Goal: Navigation & Orientation: Find specific page/section

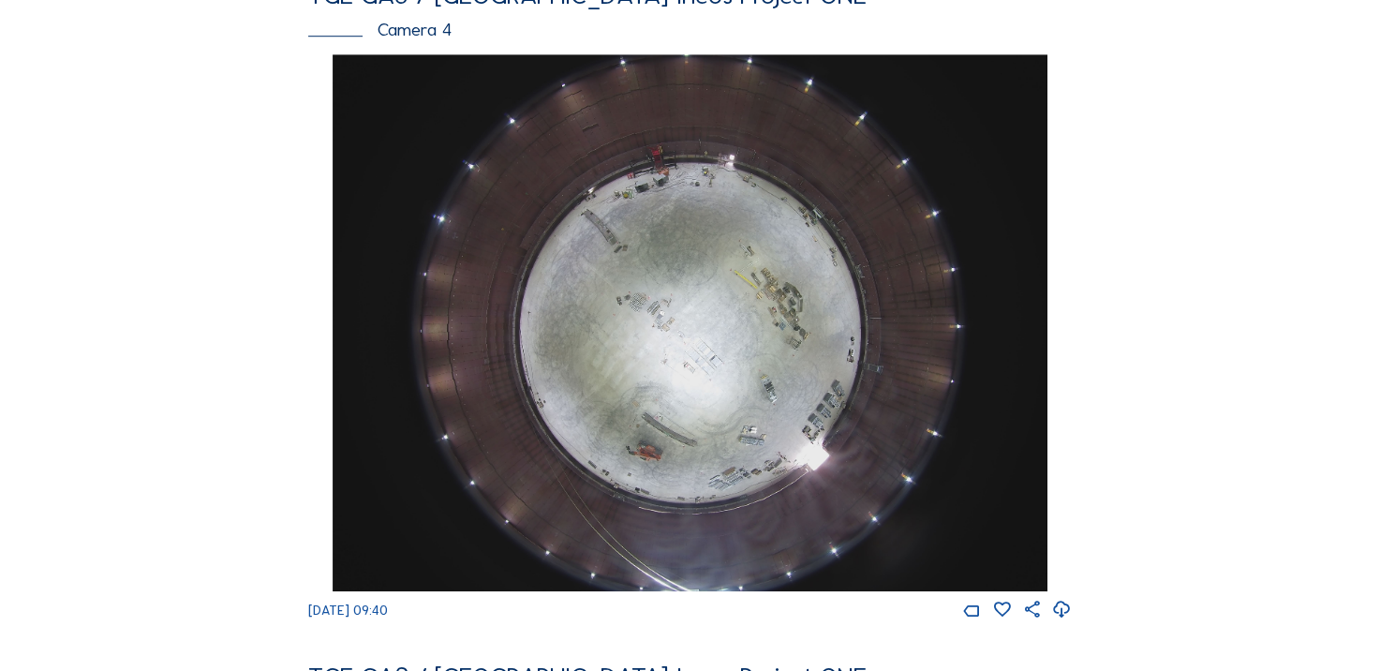
scroll to position [1405, 0]
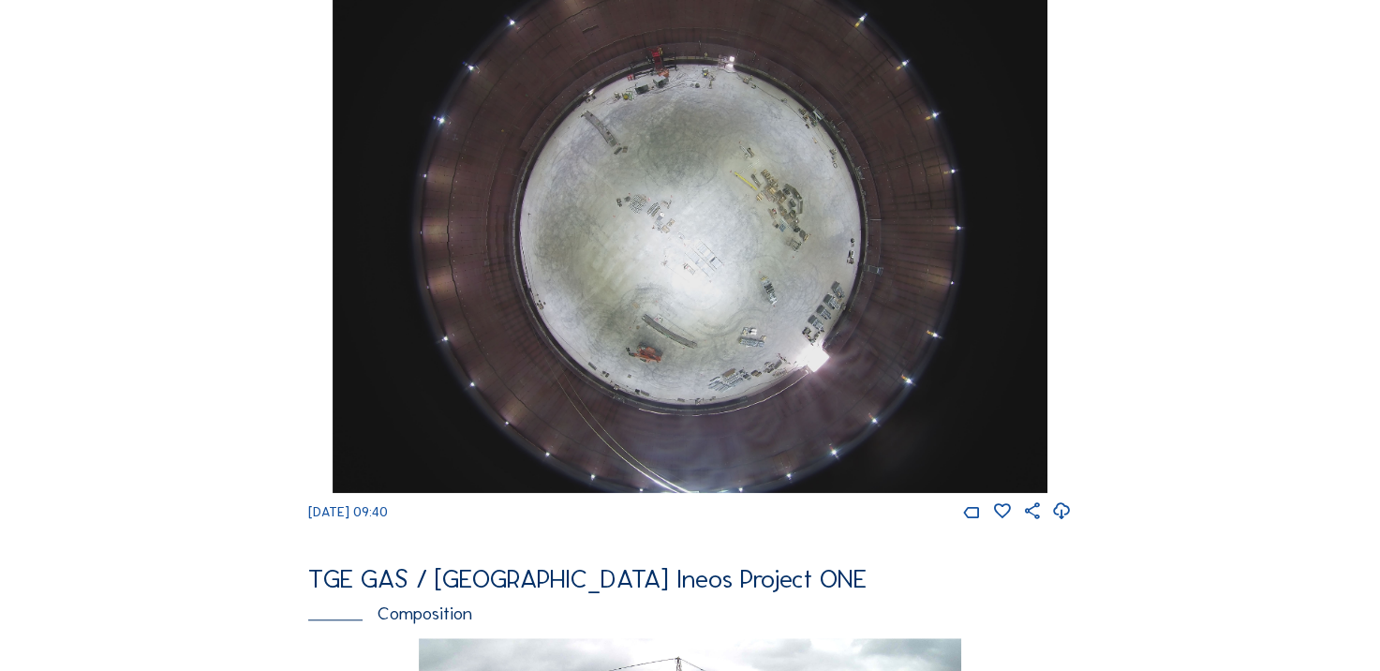
click at [1064, 524] on icon at bounding box center [1062, 511] width 20 height 24
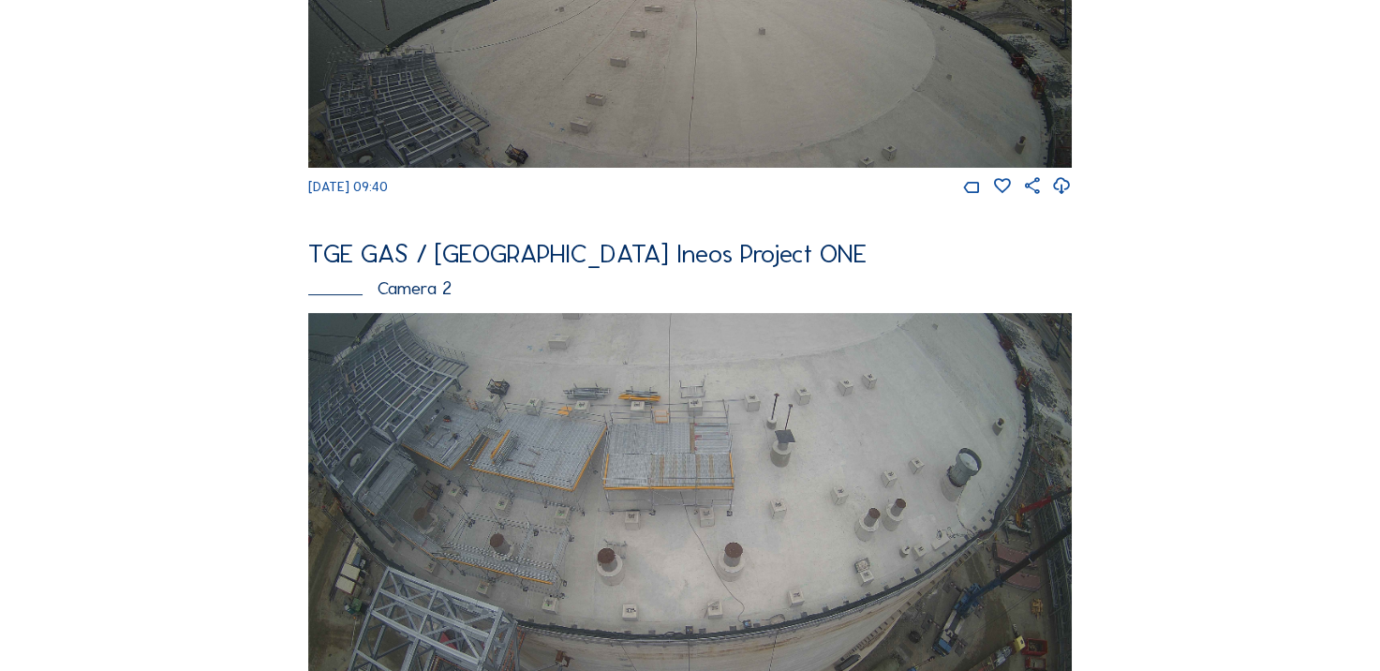
scroll to position [281, 0]
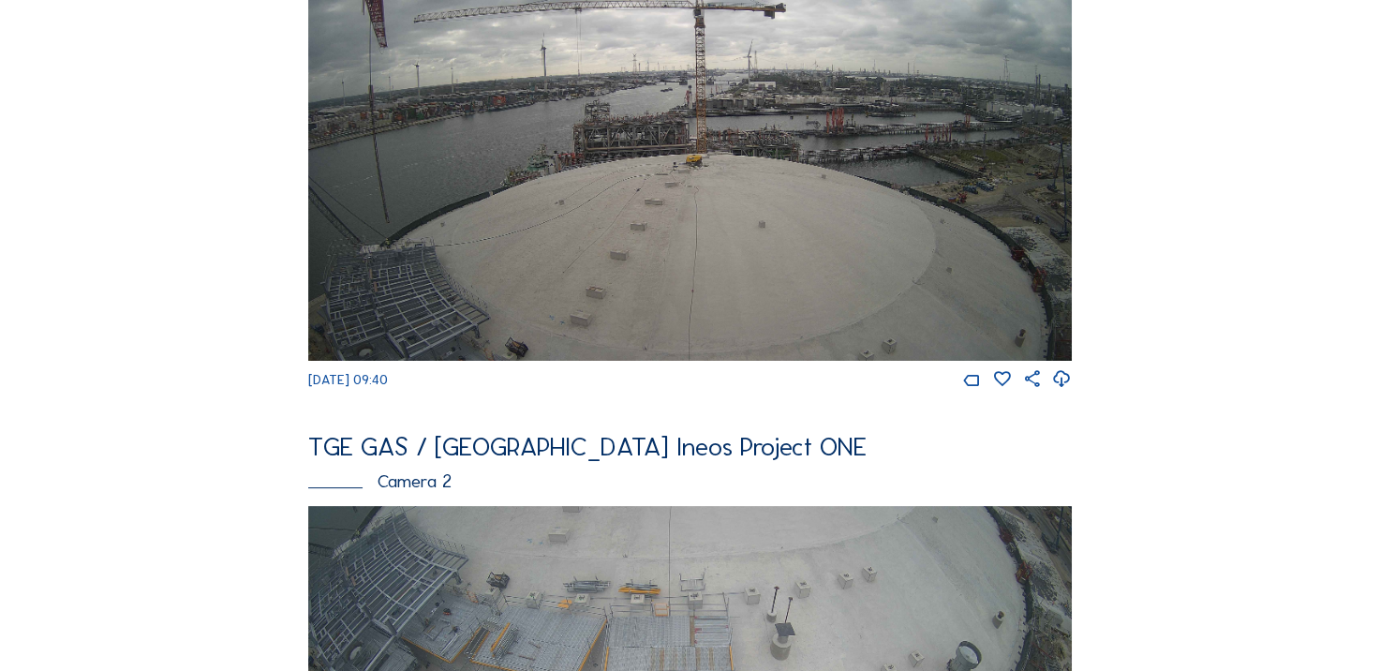
click at [1072, 392] on icon at bounding box center [1062, 379] width 20 height 24
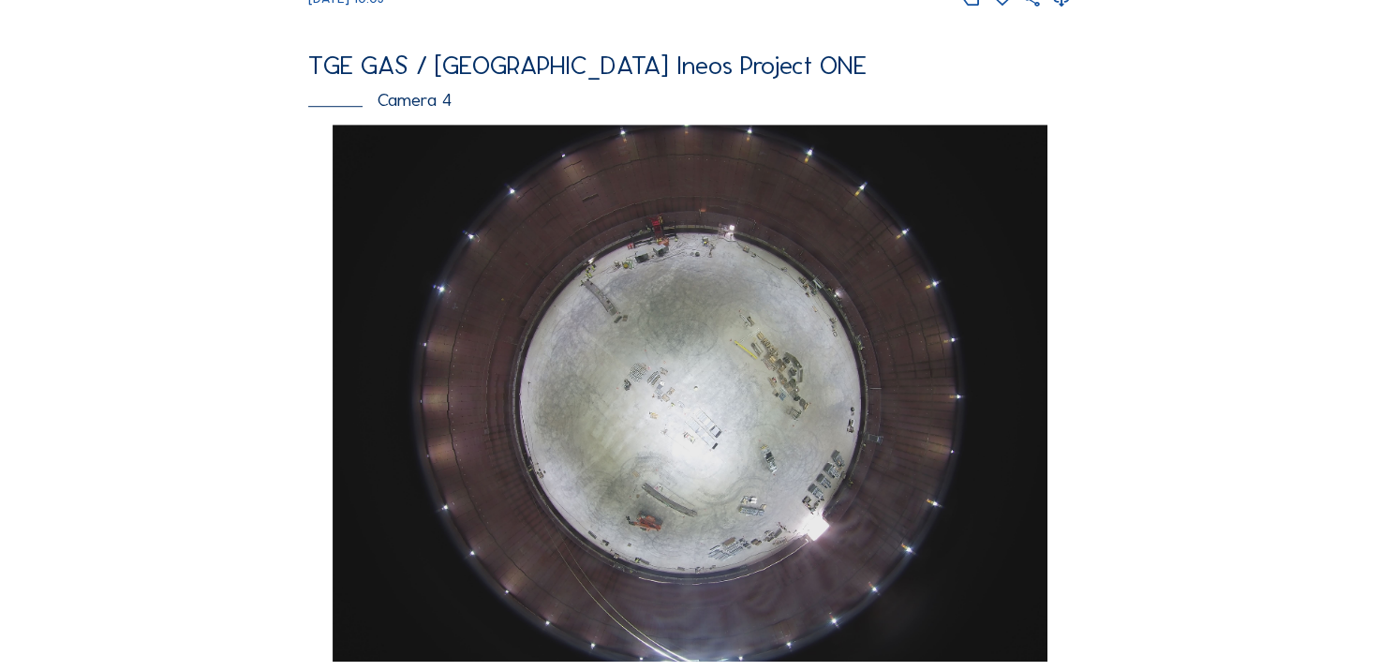
scroll to position [1312, 0]
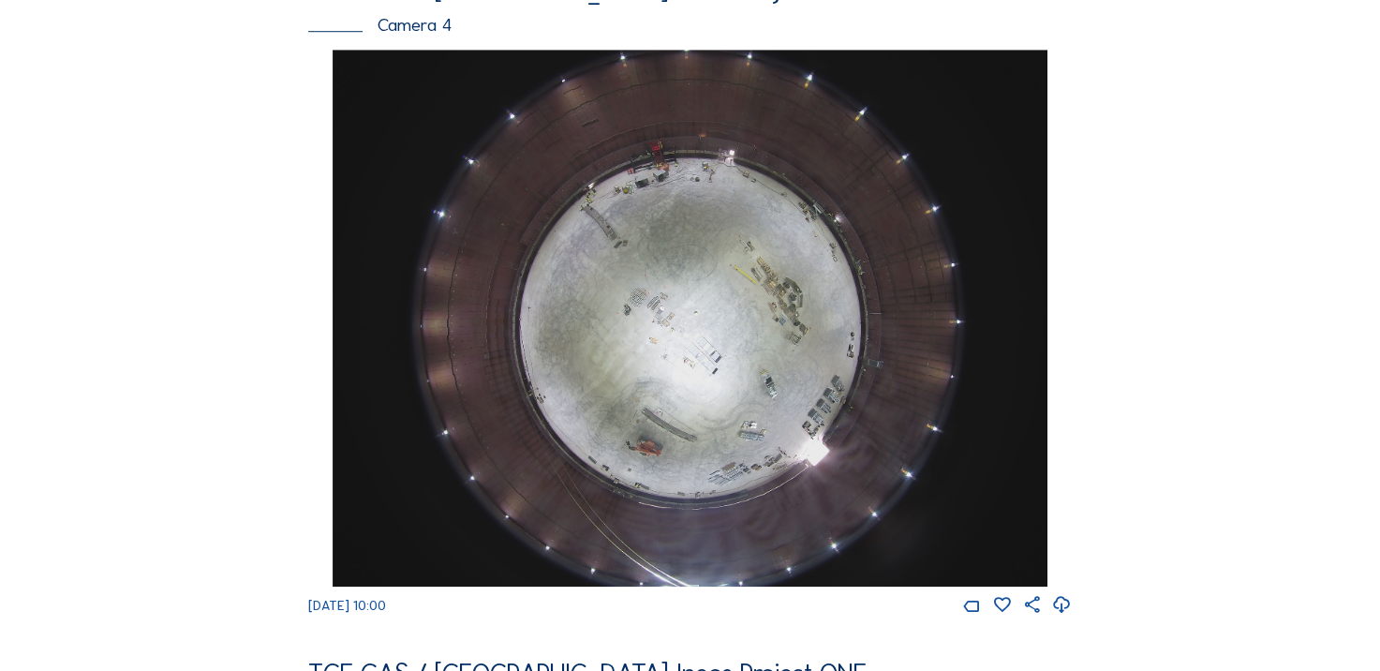
click at [610, 405] on img at bounding box center [691, 318] width 716 height 537
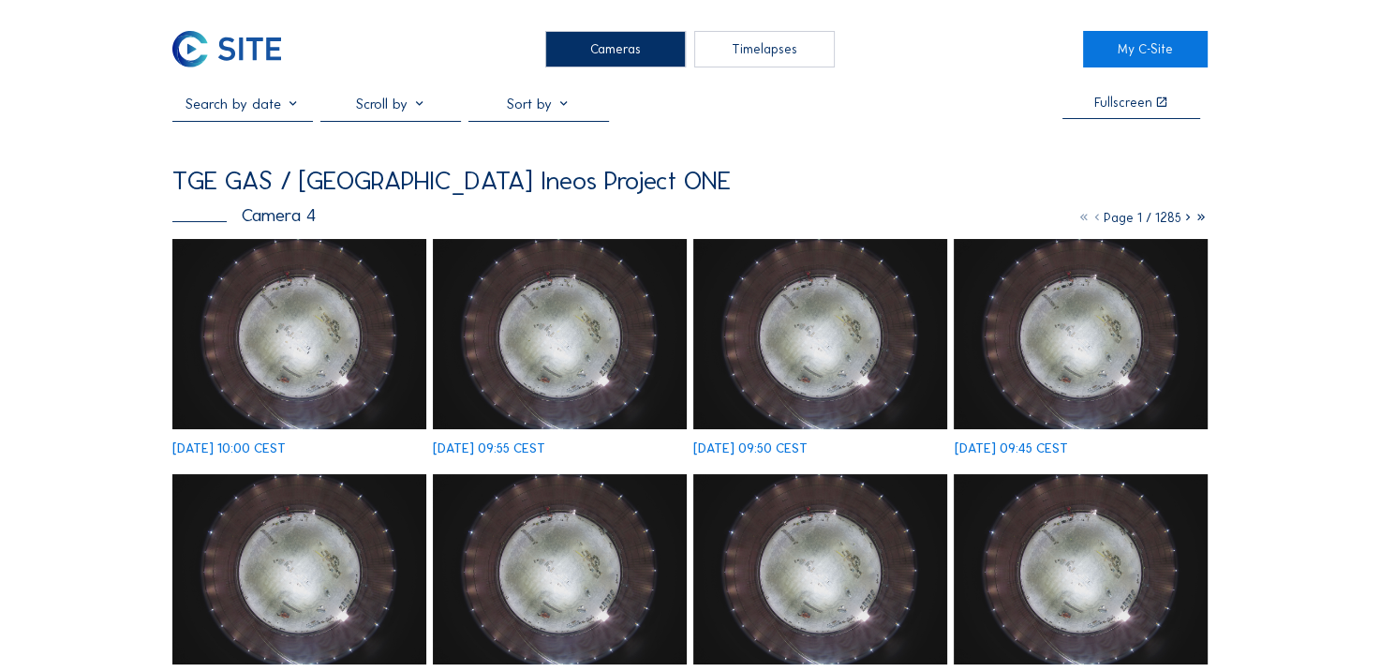
click at [240, 321] on img at bounding box center [298, 334] width 253 height 190
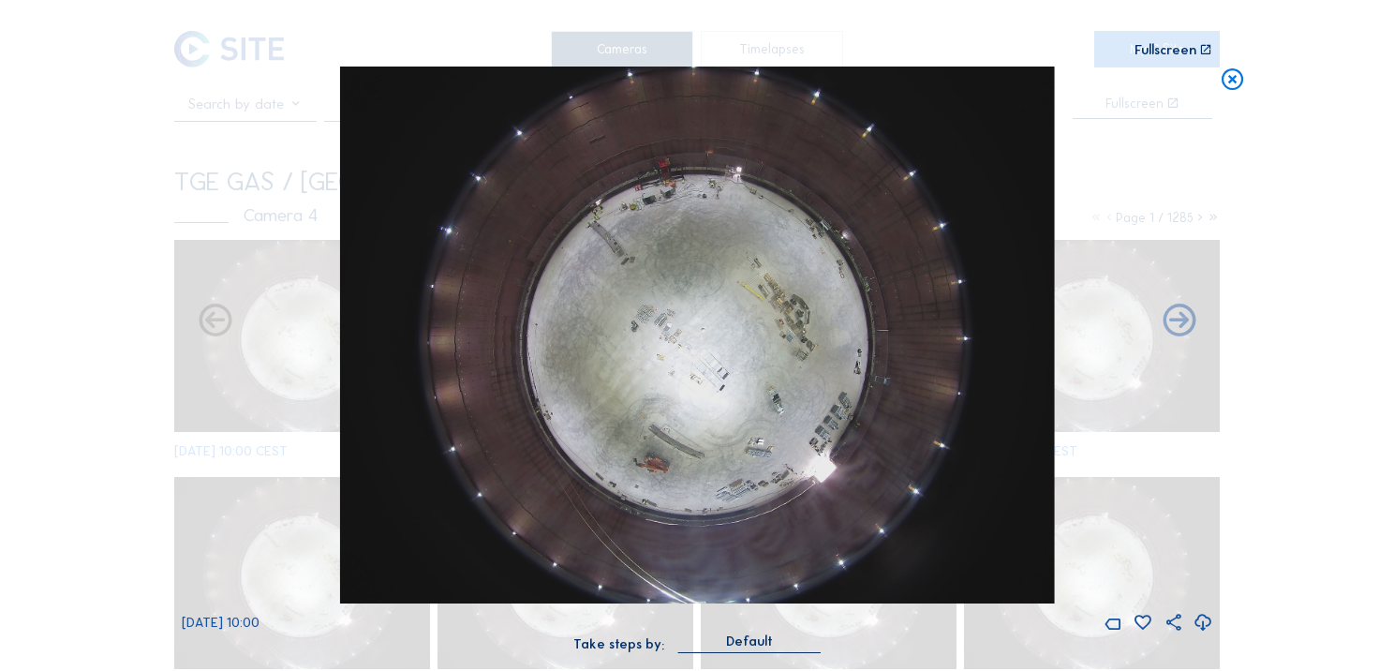
click at [1207, 630] on icon at bounding box center [1204, 623] width 20 height 24
click at [109, 198] on div "Scroll to travel through time | Press 'Alt' Button + Scroll to Zoom | Click and…" at bounding box center [697, 335] width 1394 height 671
click at [1226, 87] on icon at bounding box center [1233, 80] width 26 height 27
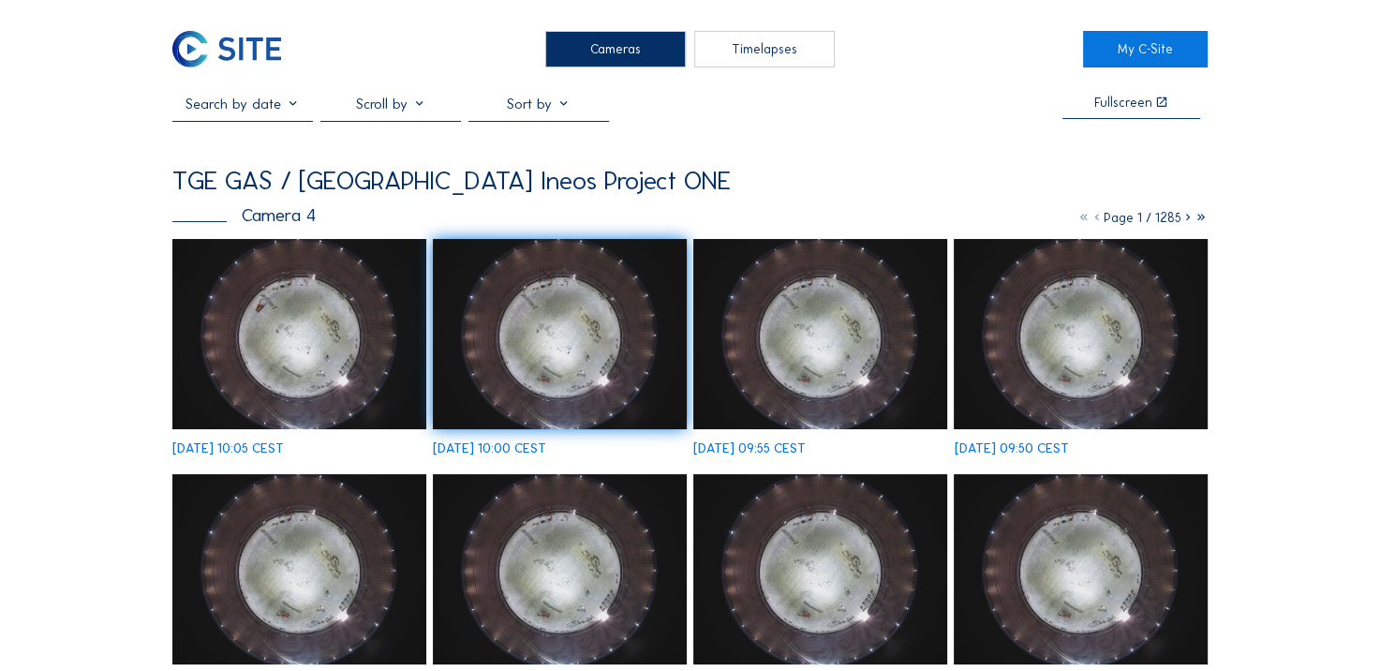
click at [206, 52] on img at bounding box center [226, 49] width 109 height 37
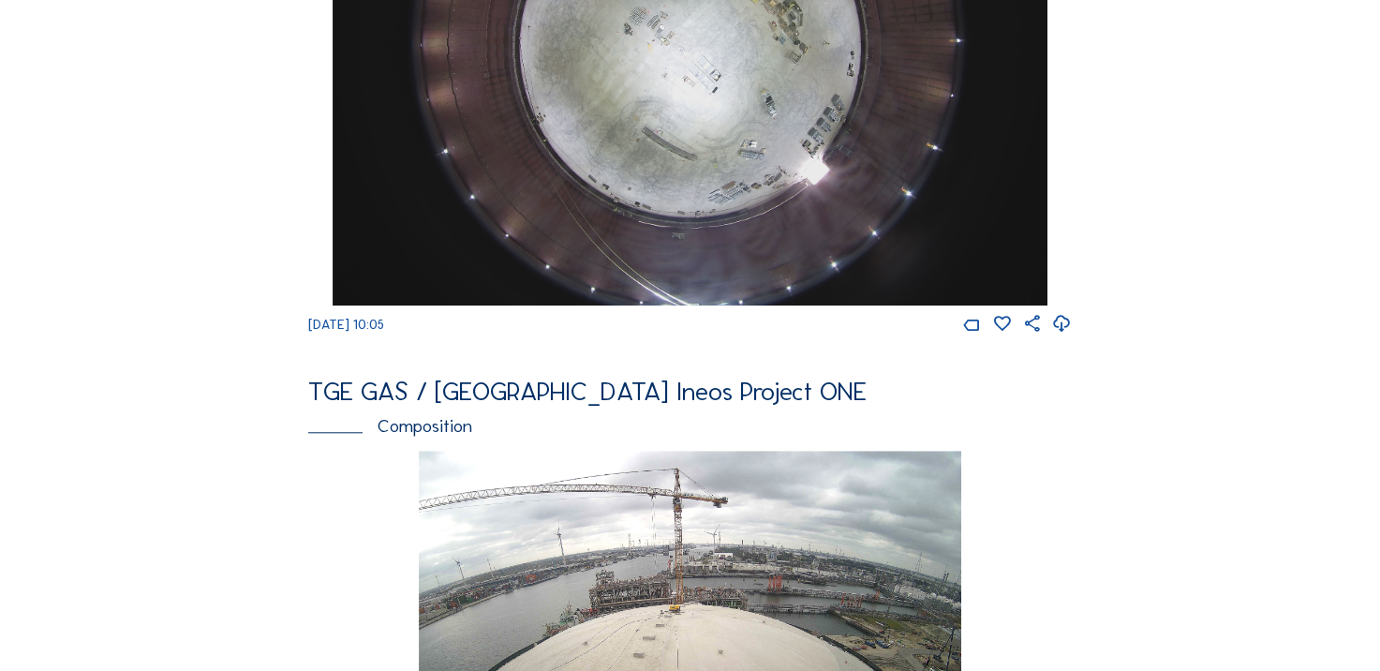
scroll to position [1312, 0]
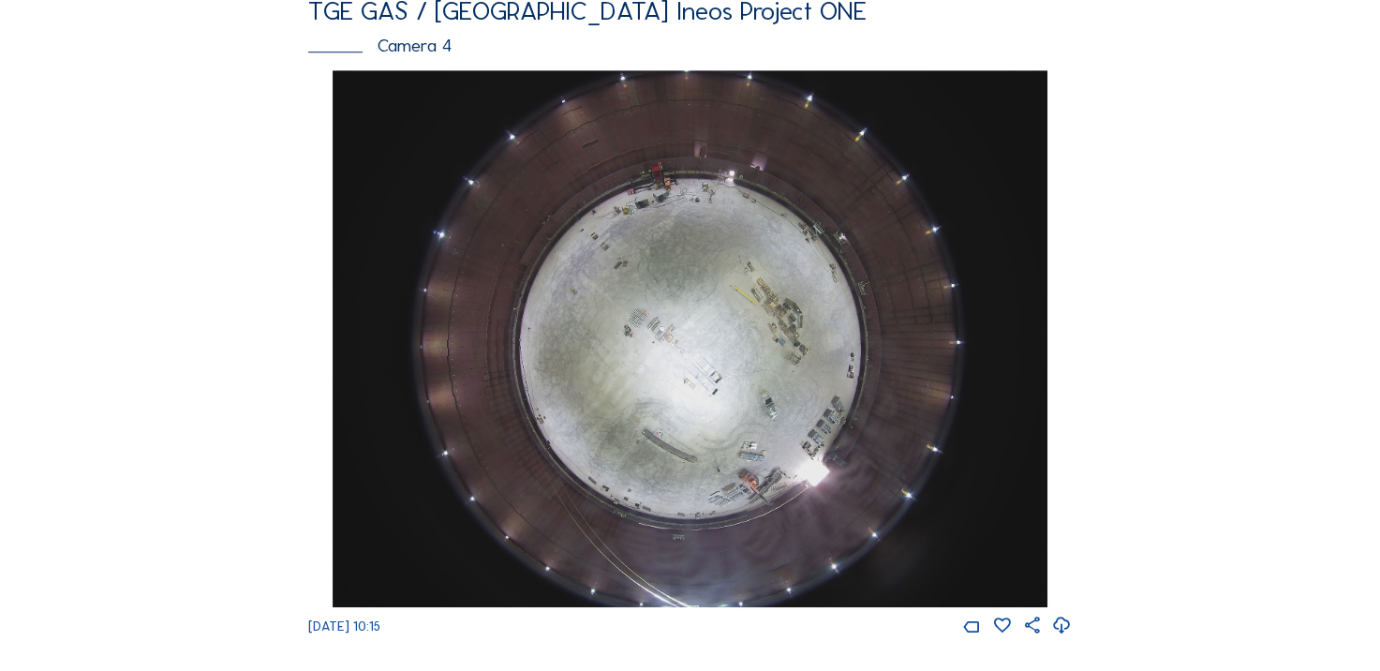
scroll to position [1312, 0]
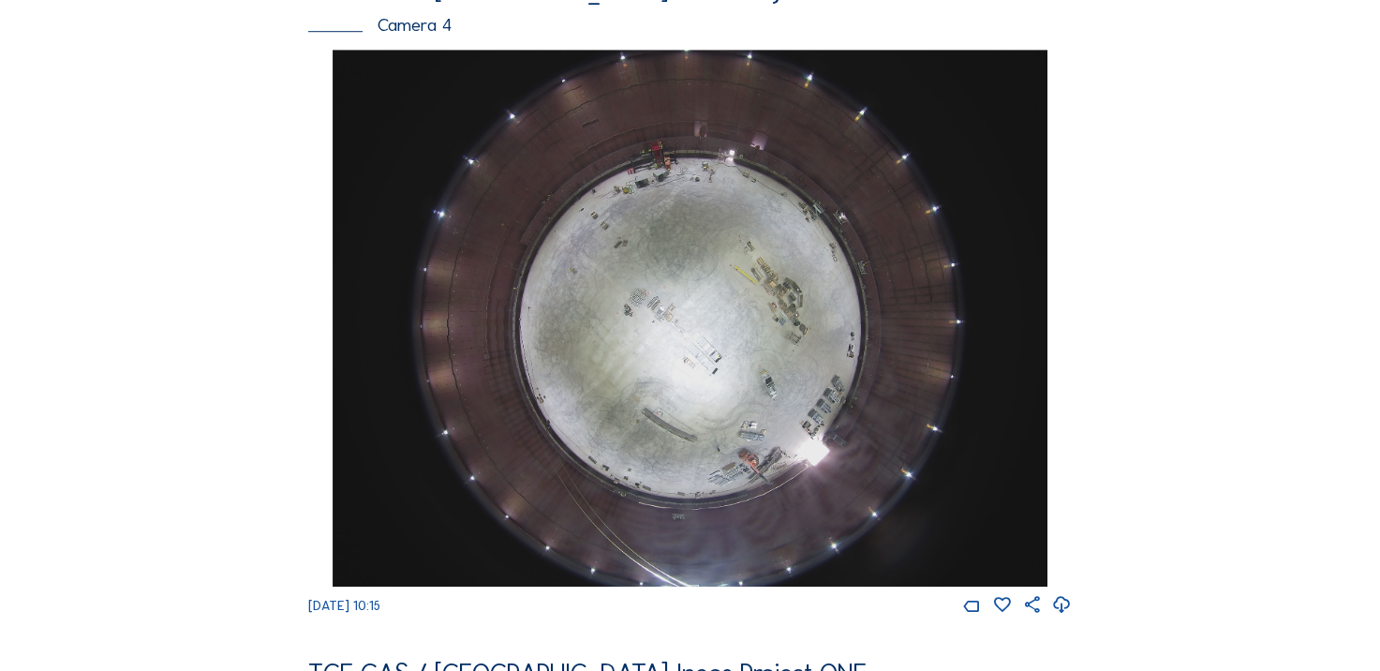
click at [196, 398] on div "Feed Photo Show Map Search Fullscreen TGE GAS / Antwerpen Ineos Project ONE Cam…" at bounding box center [689, 40] width 1035 height 2515
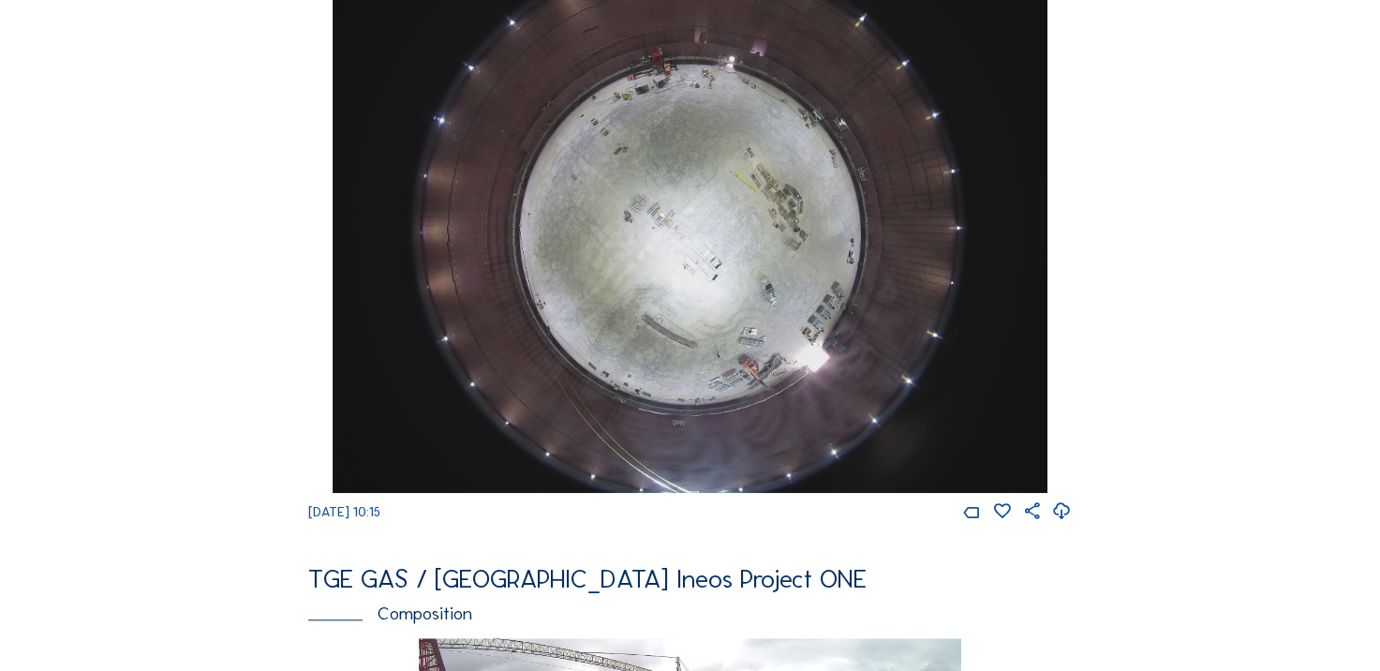
scroll to position [1686, 0]
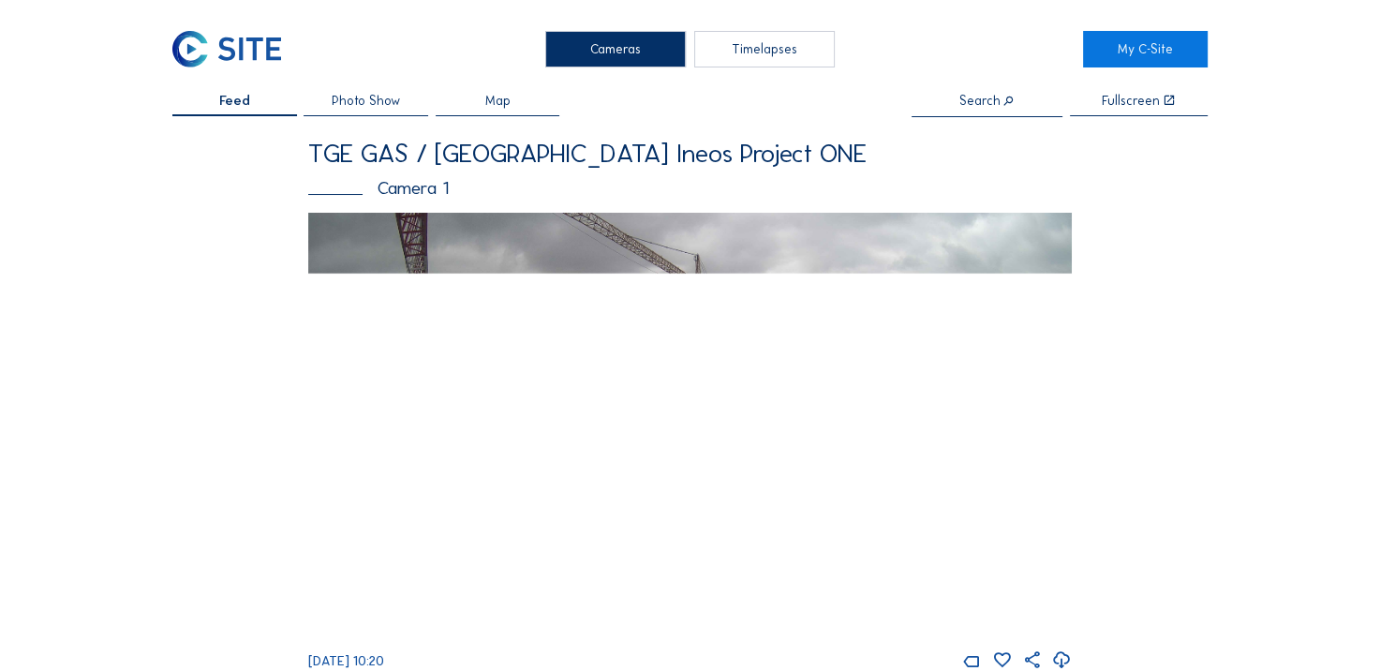
scroll to position [94, 0]
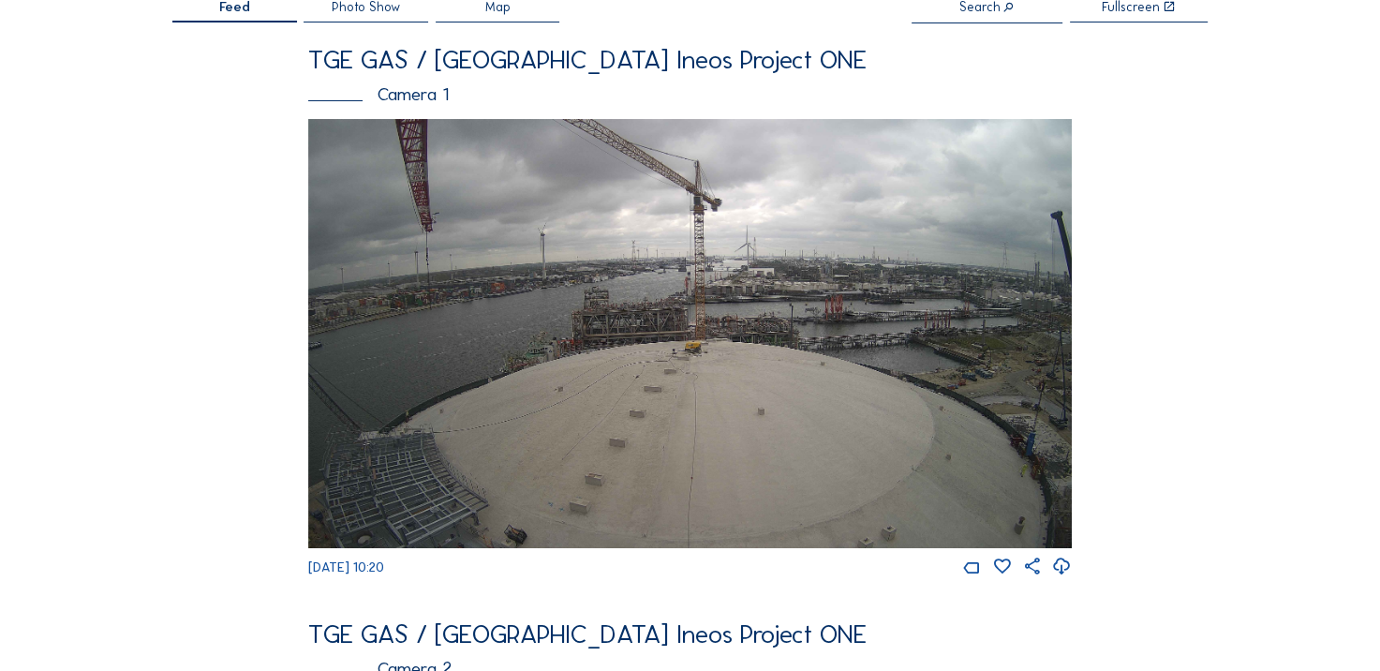
click at [1072, 573] on icon at bounding box center [1062, 567] width 20 height 24
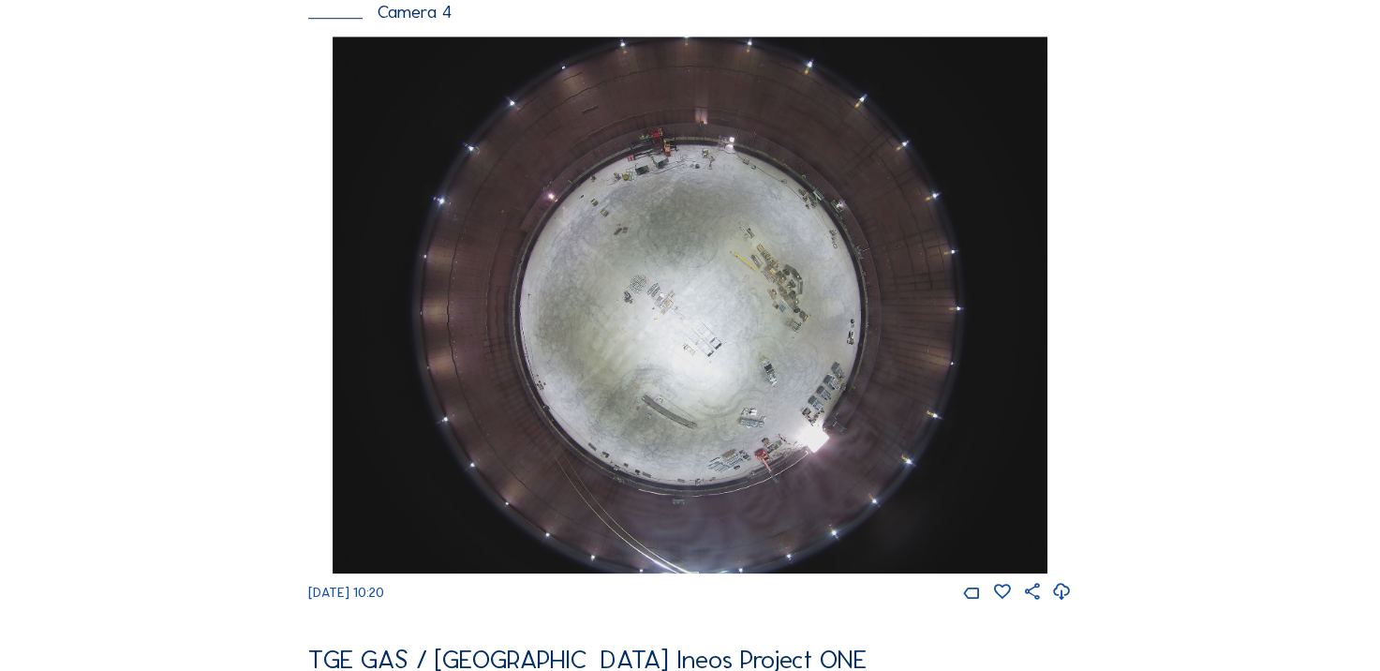
scroll to position [1405, 0]
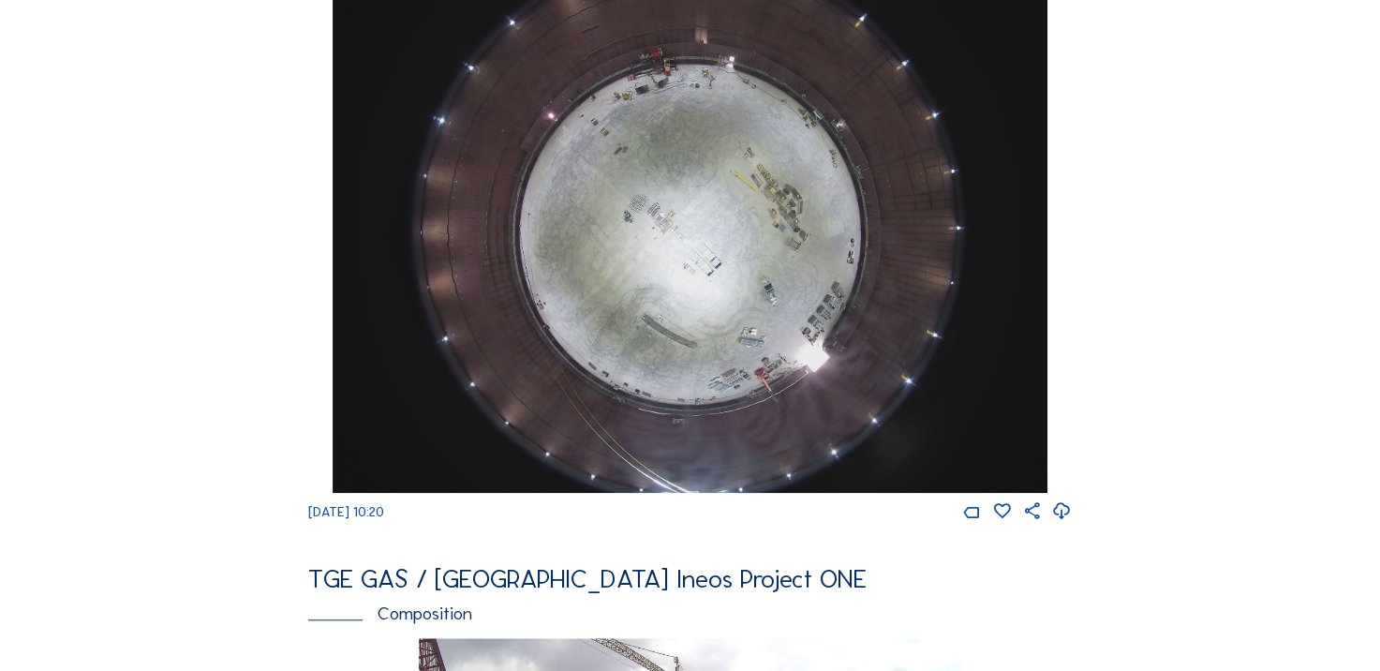
click at [1066, 524] on icon at bounding box center [1062, 511] width 20 height 24
click at [128, 208] on div "Cameras Timelapses My C-Site Feed Photo Show Map Search Fullscreen TGE GAS / An…" at bounding box center [690, 215] width 1380 height 3241
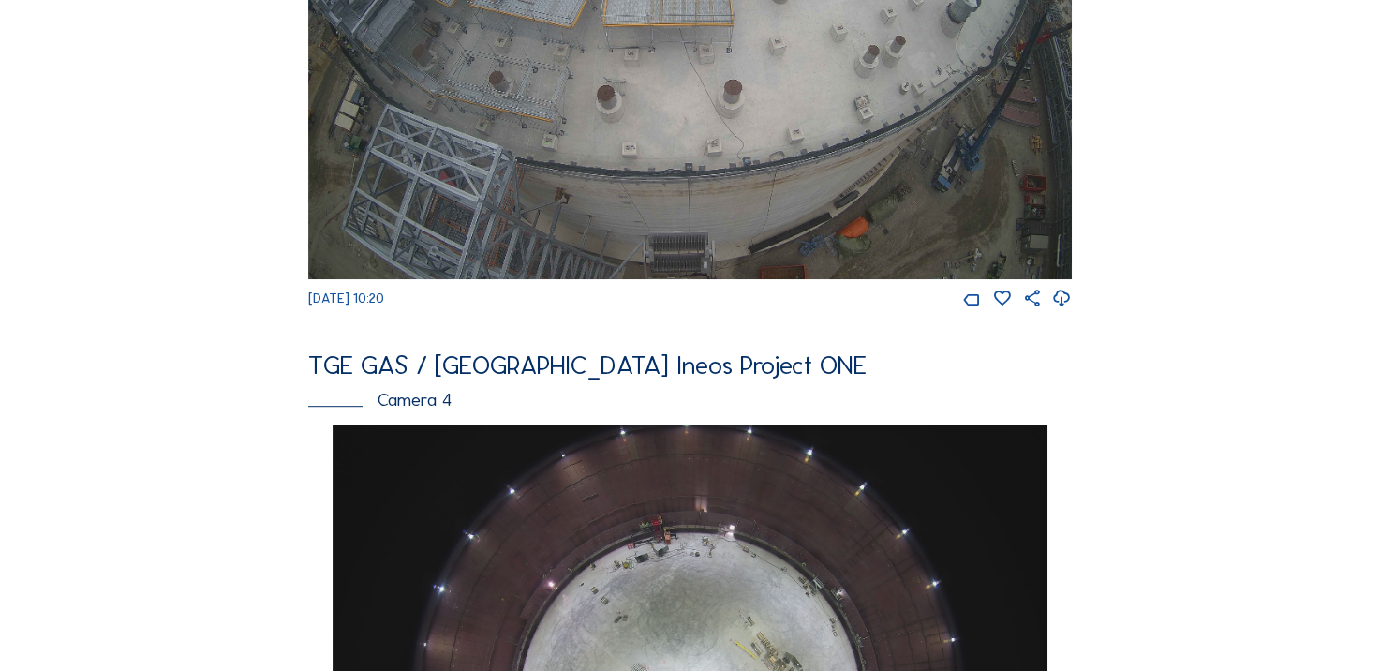
scroll to position [656, 0]
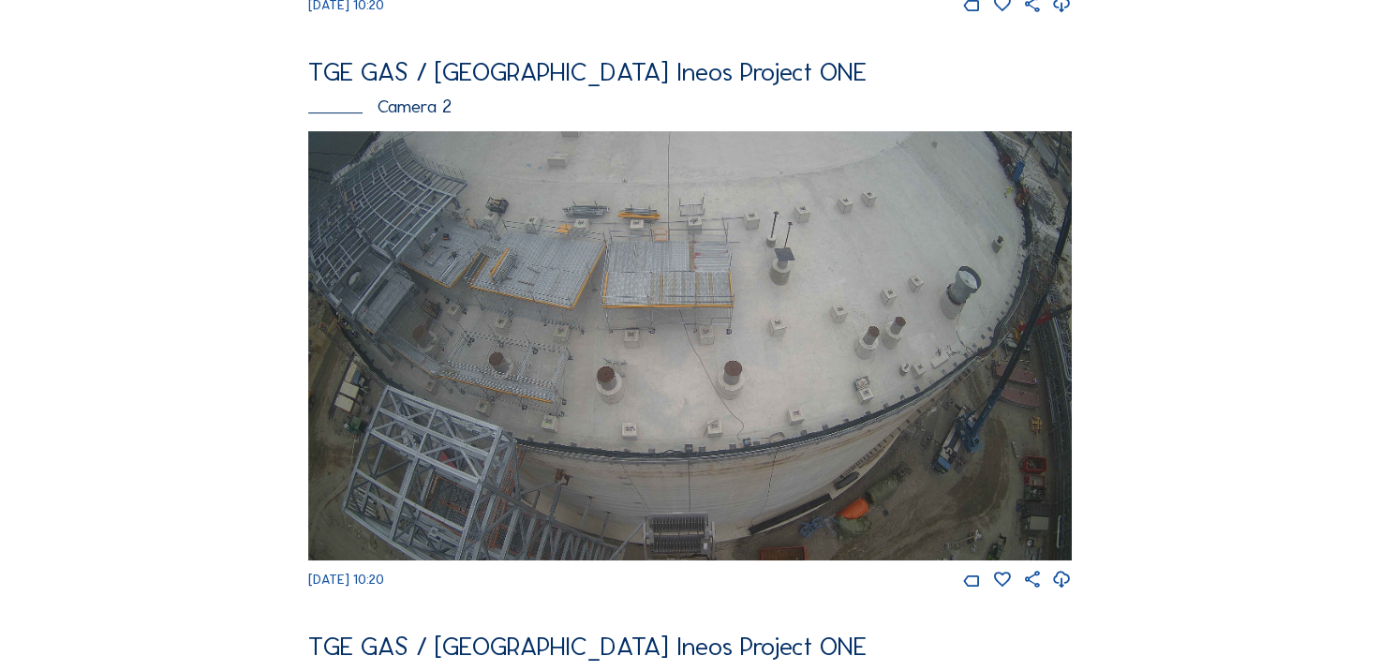
click at [1072, 592] on icon at bounding box center [1062, 580] width 20 height 24
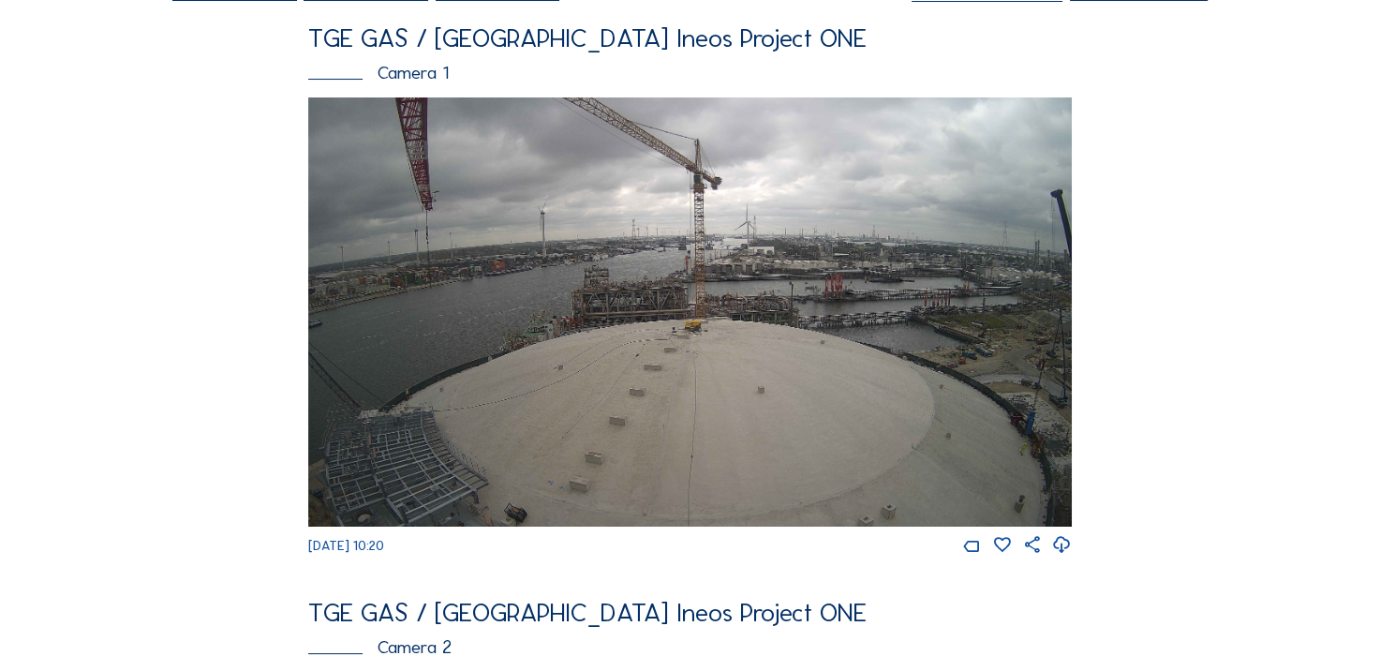
scroll to position [0, 0]
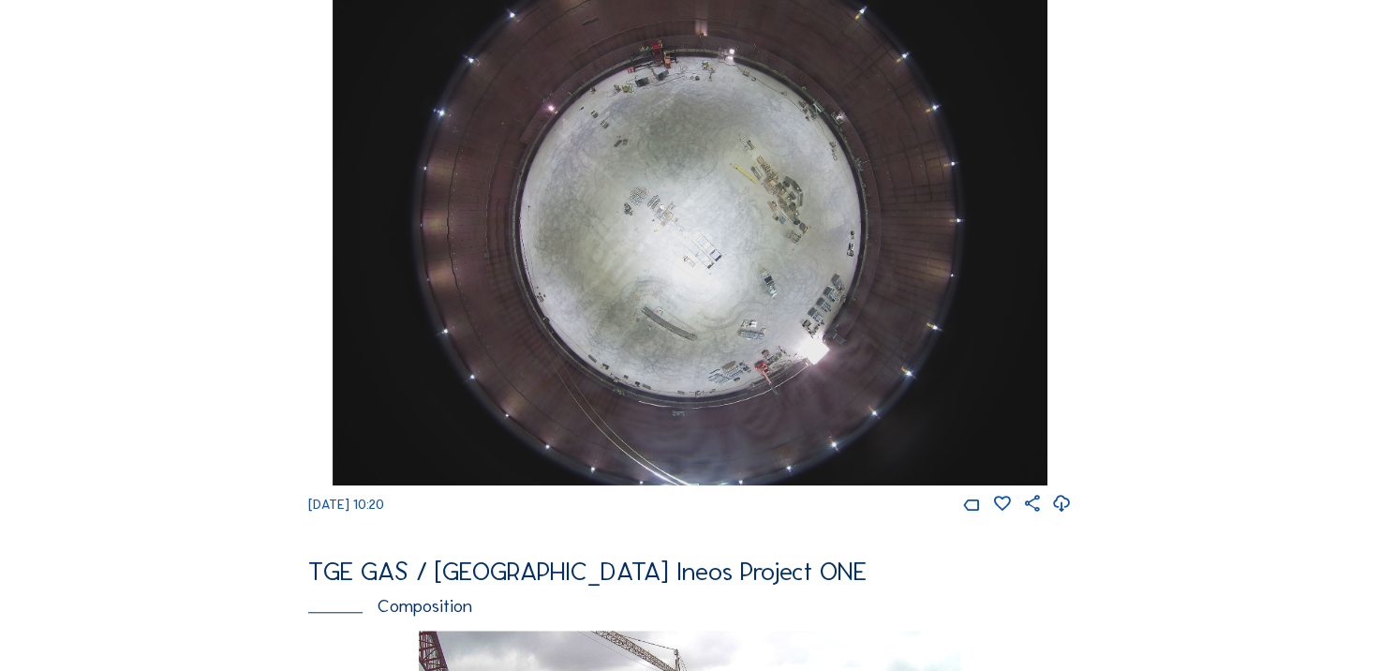
scroll to position [1405, 0]
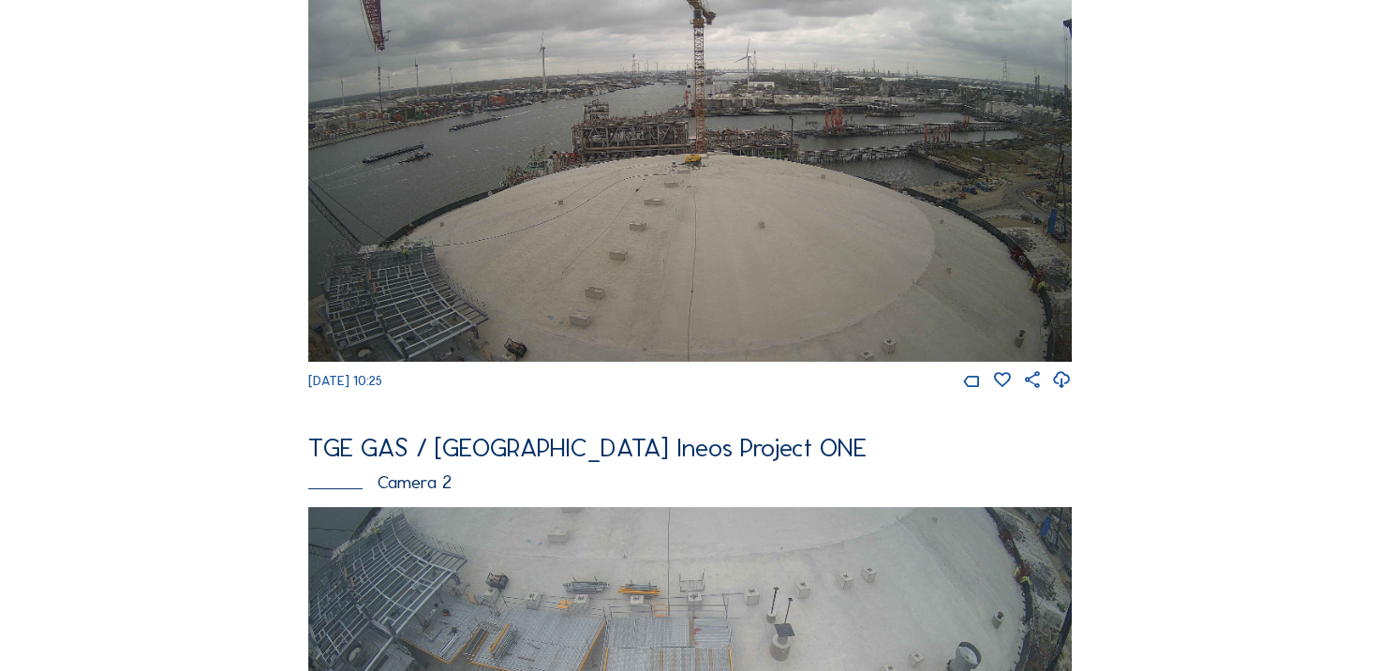
scroll to position [281, 0]
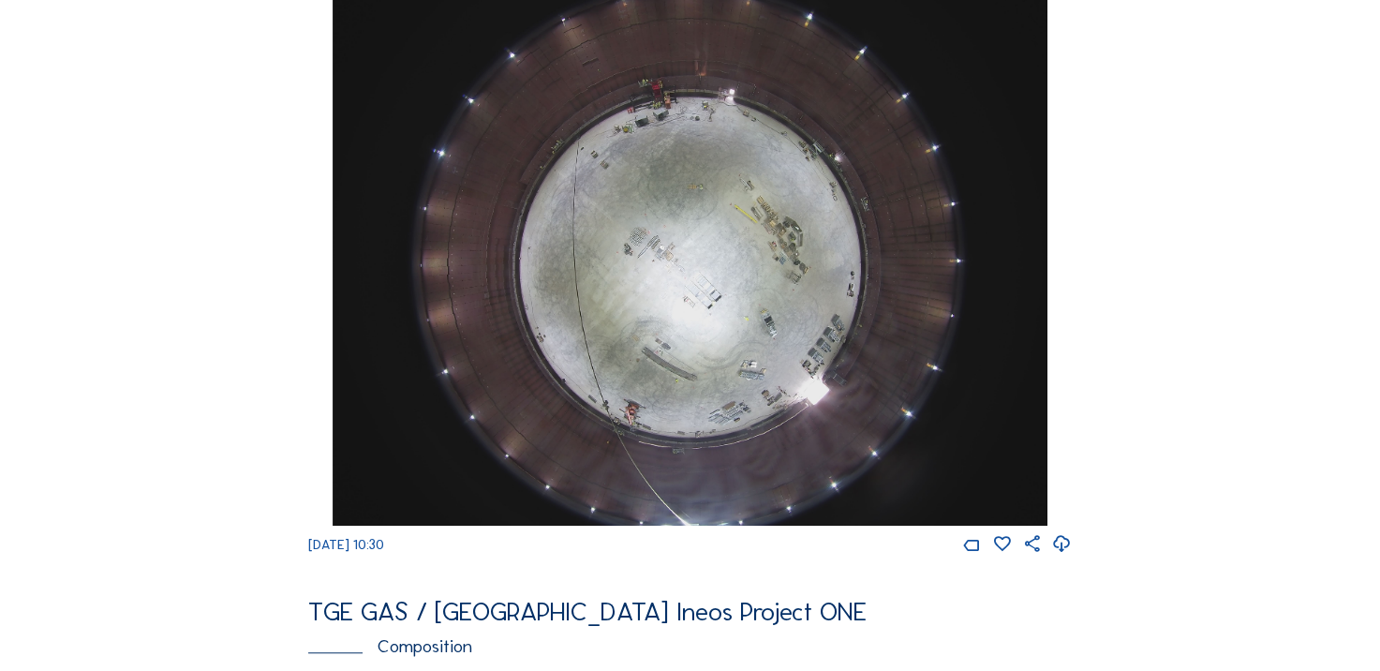
scroll to position [1405, 0]
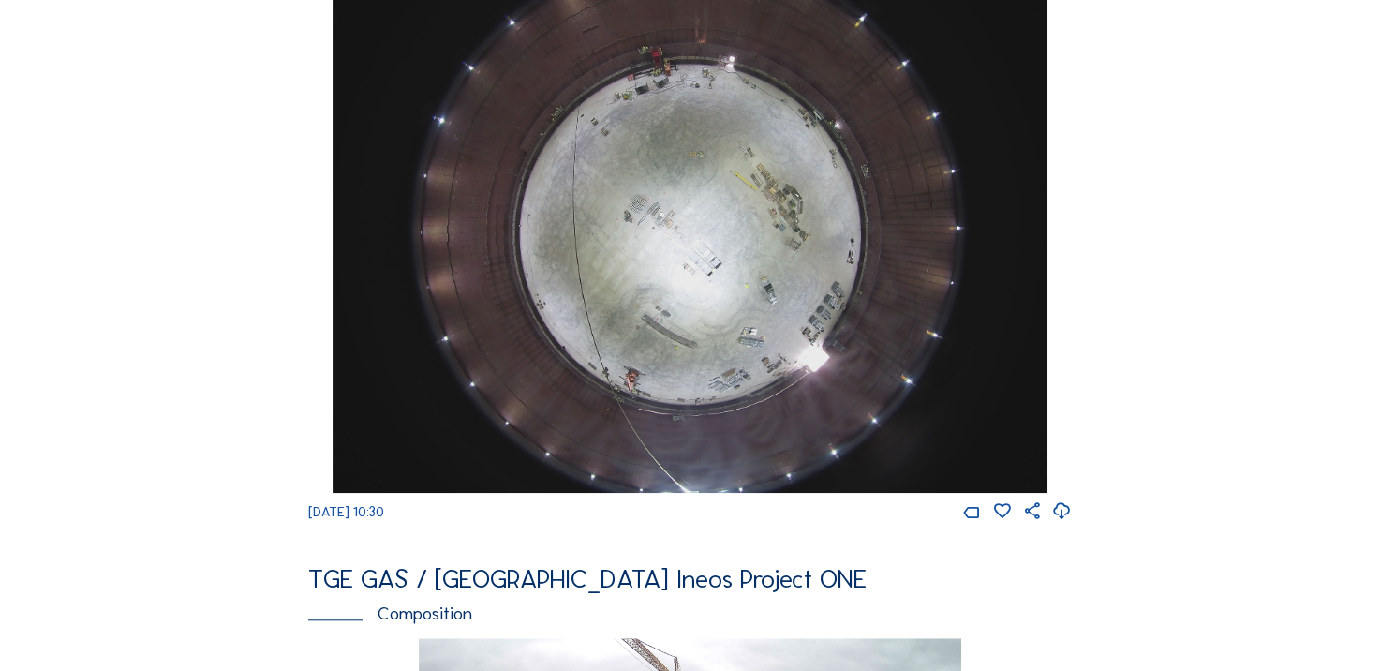
click at [1071, 524] on icon at bounding box center [1062, 511] width 20 height 24
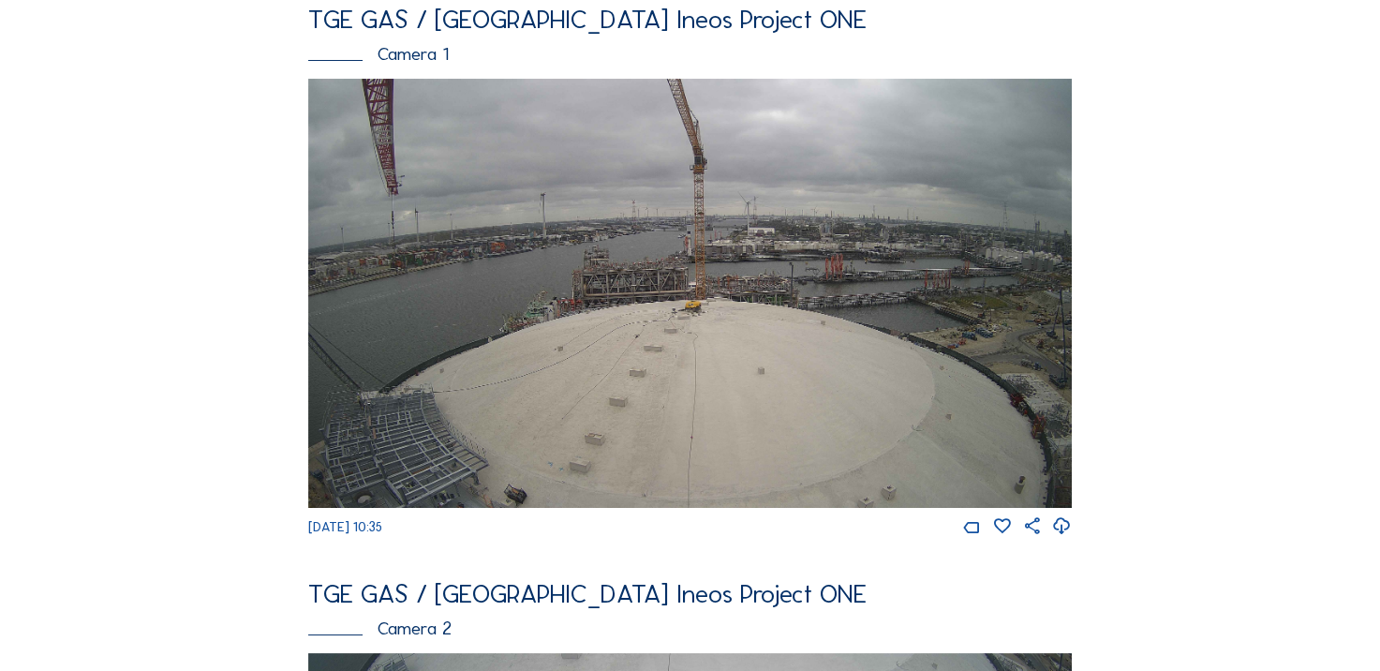
scroll to position [281, 0]
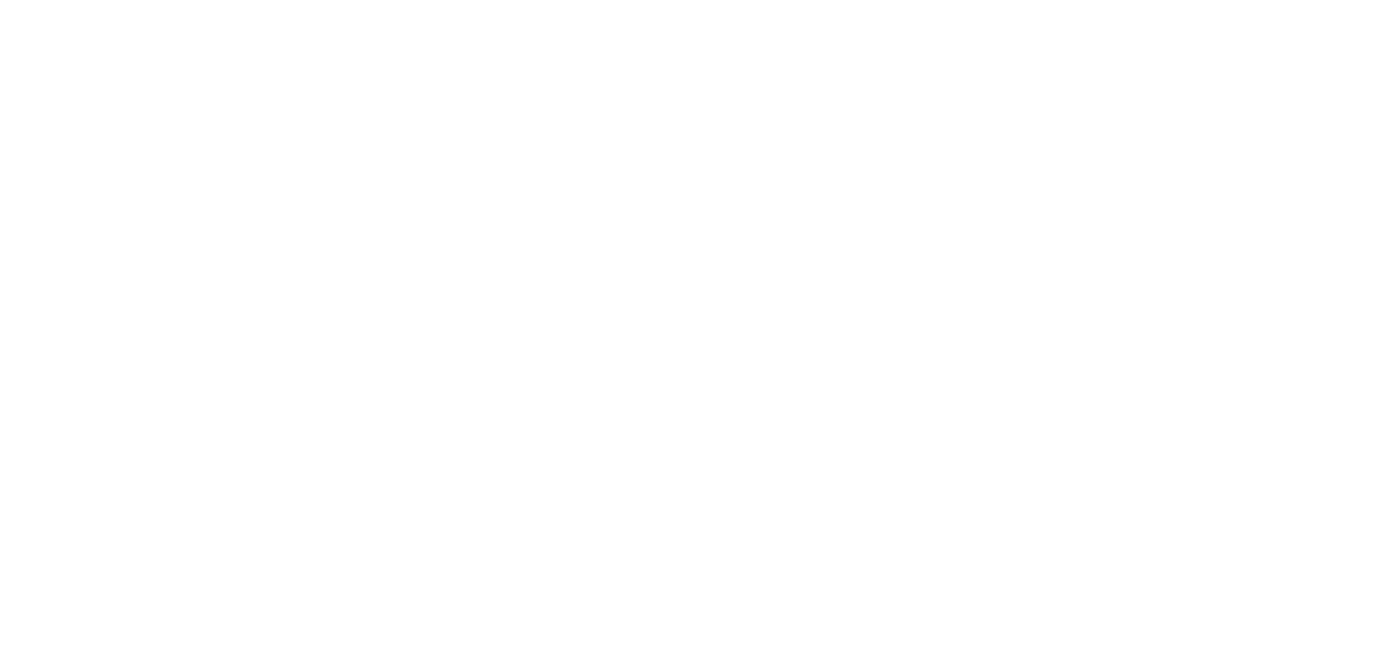
scroll to position [750, 0]
drag, startPoint x: 127, startPoint y: 351, endPoint x: 155, endPoint y: 352, distance: 27.2
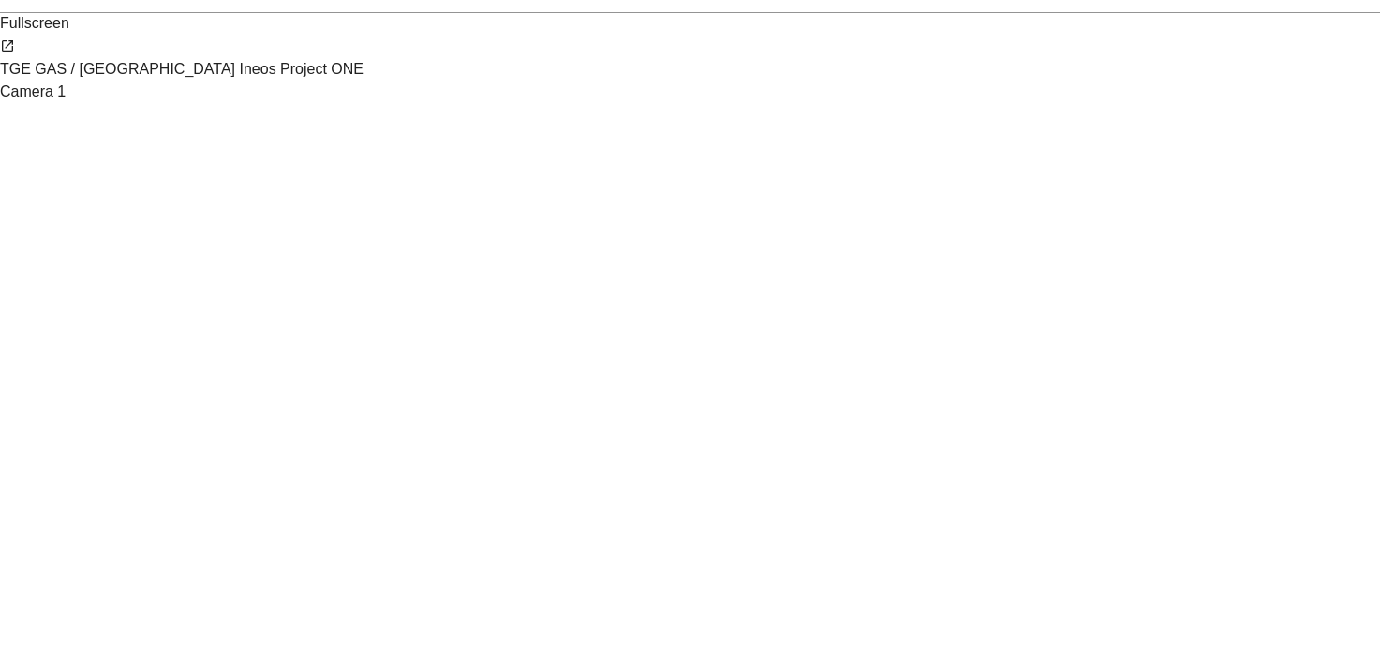
scroll to position [187, 0]
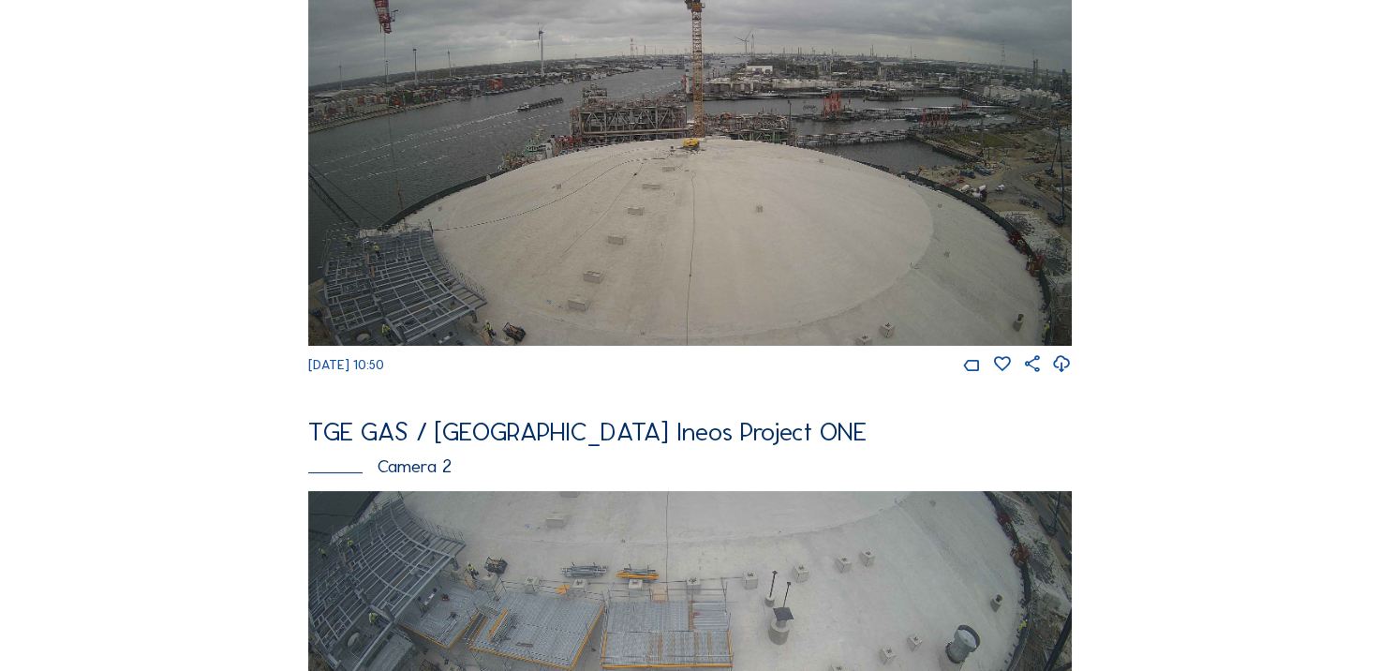
scroll to position [94, 0]
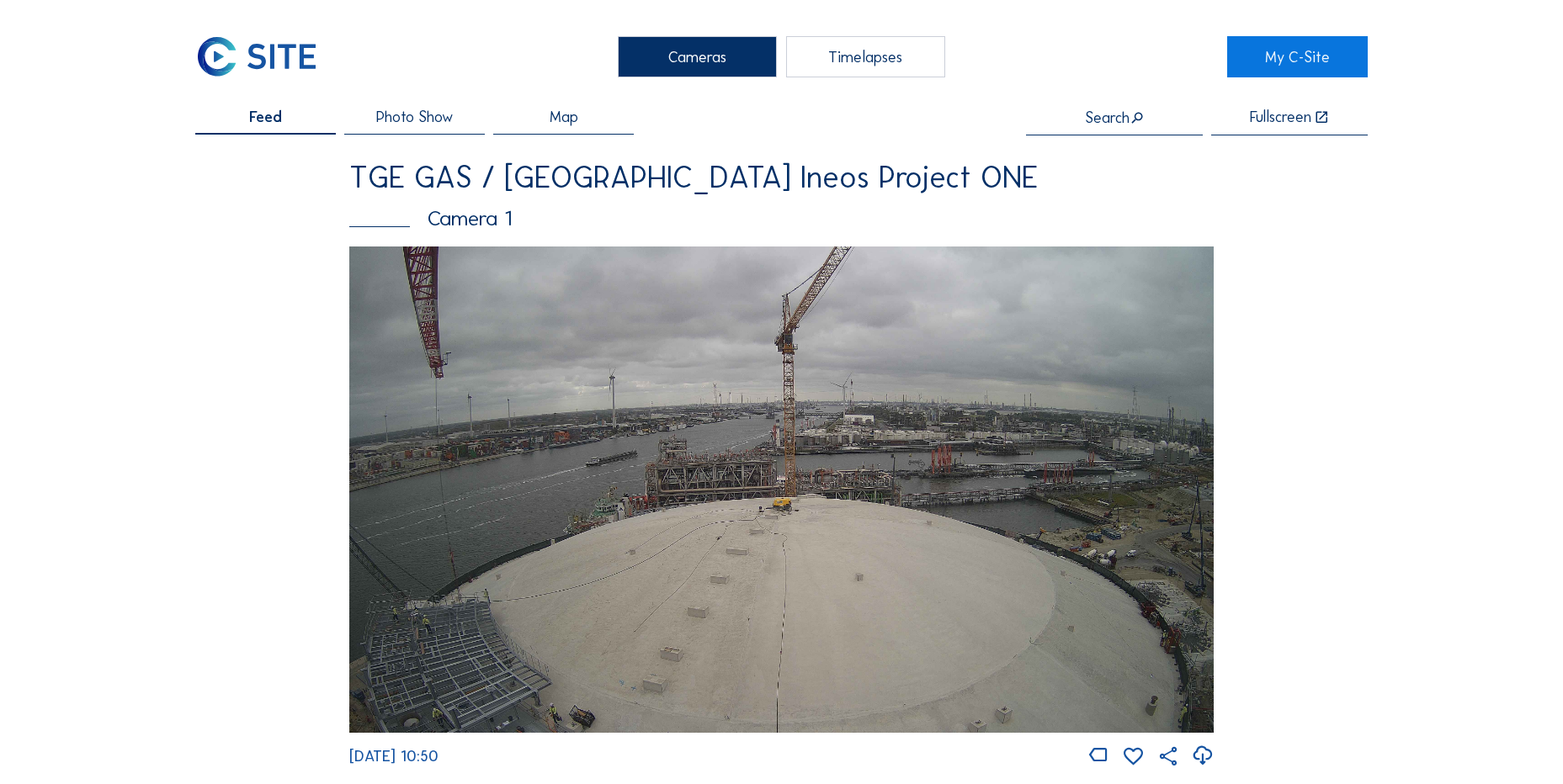
scroll to position [84, 0]
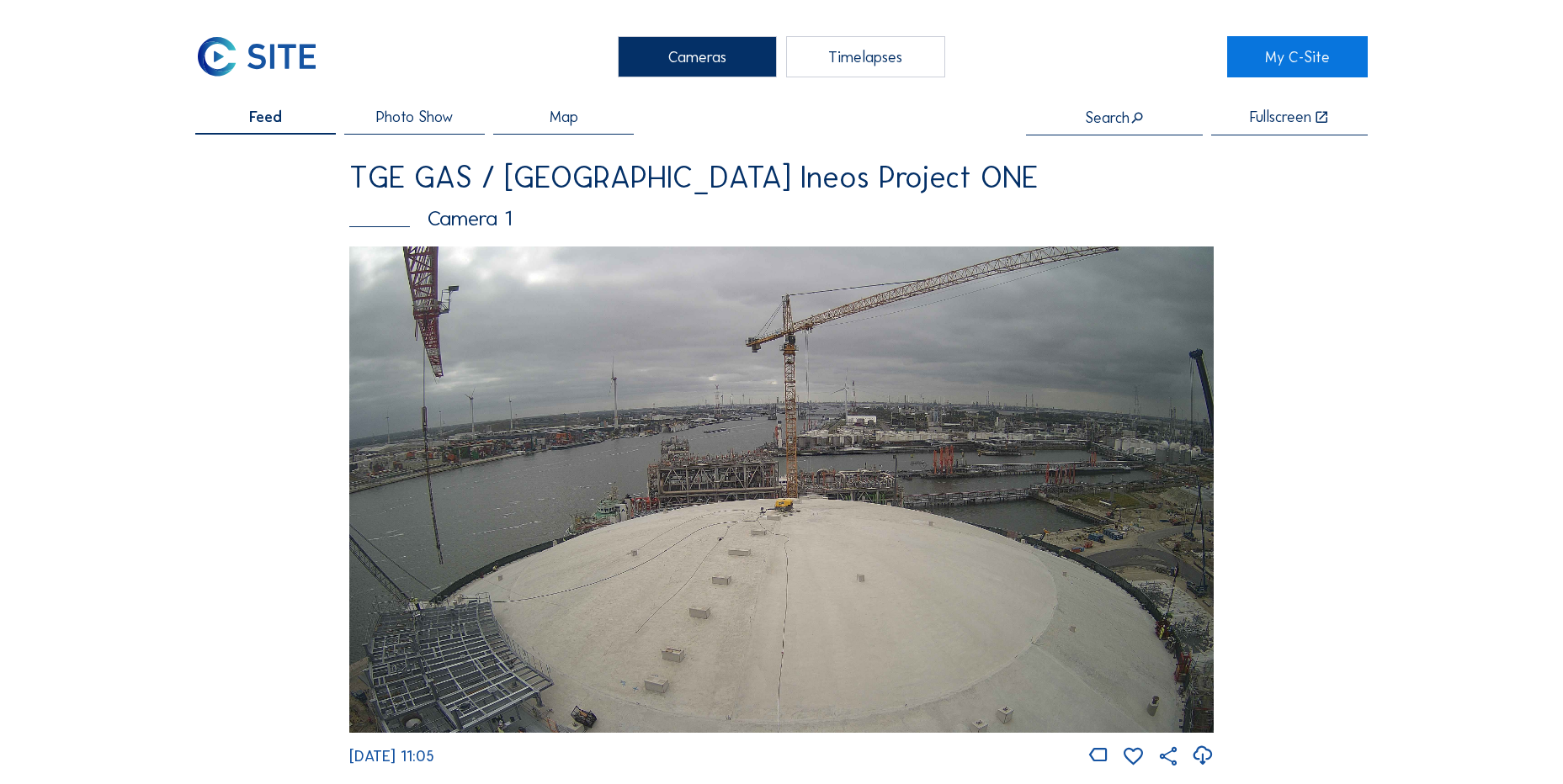
drag, startPoint x: 241, startPoint y: 259, endPoint x: 223, endPoint y: 207, distance: 55.0
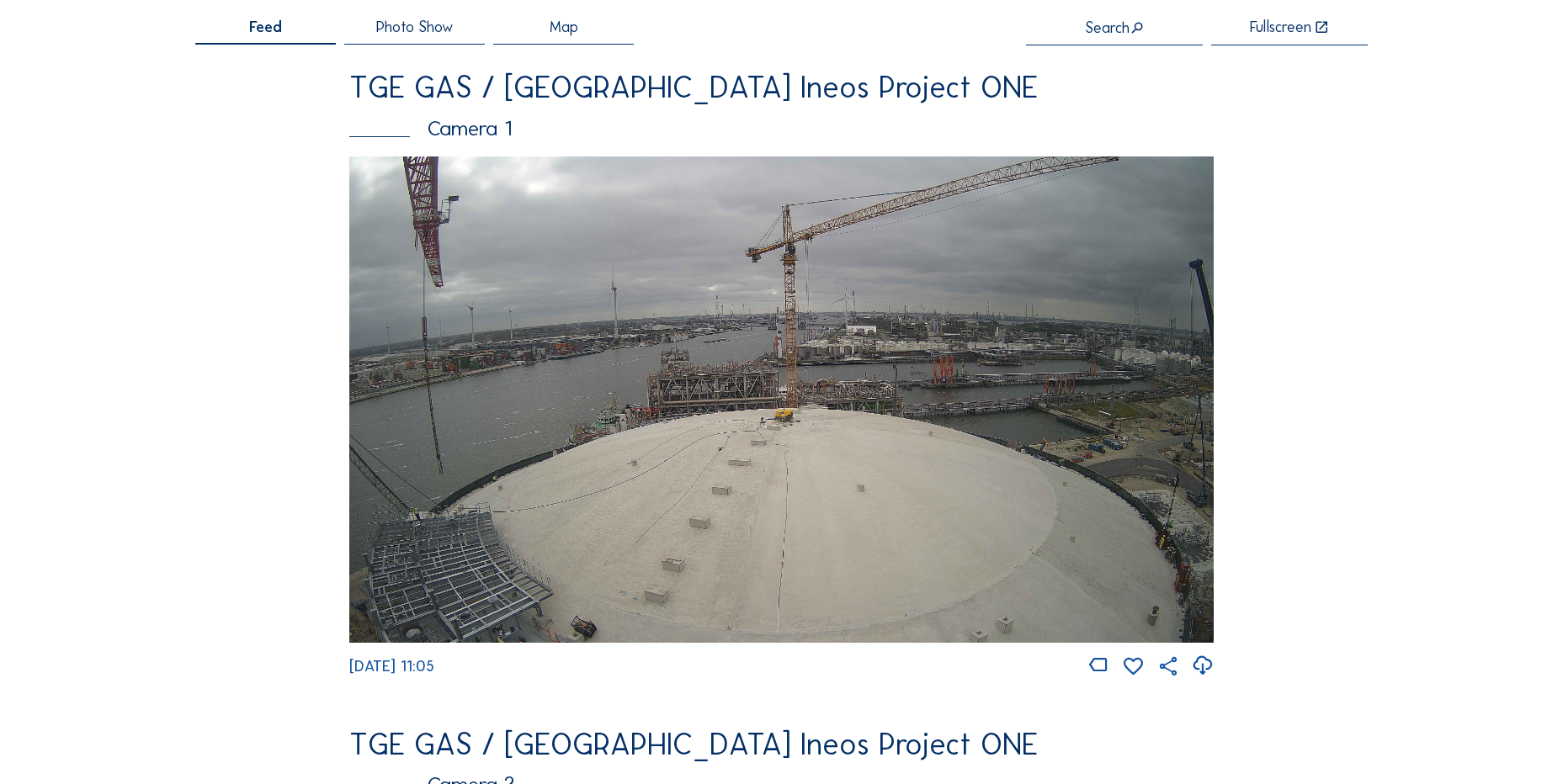
scroll to position [337, 0]
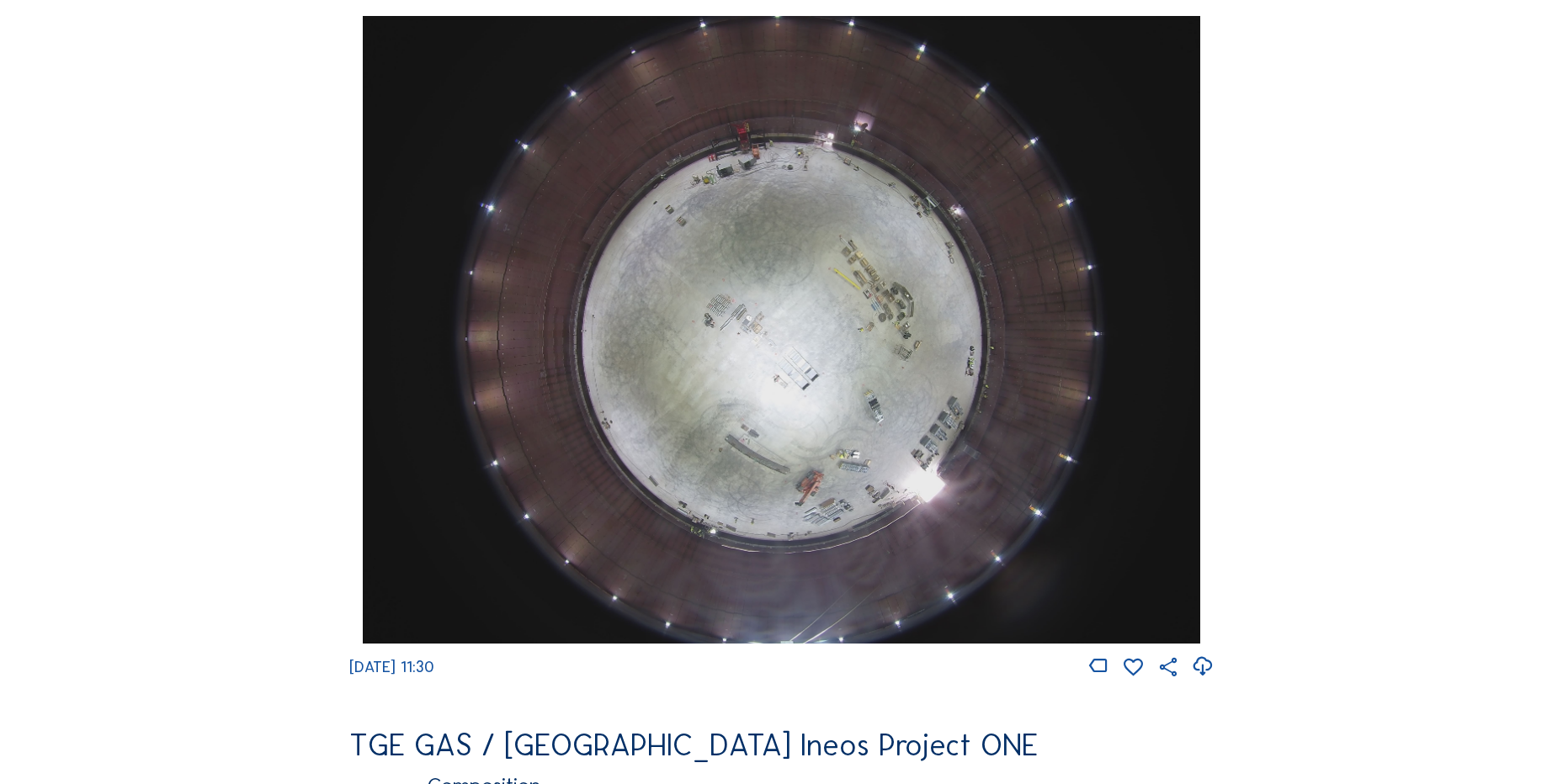
scroll to position [1514, 0]
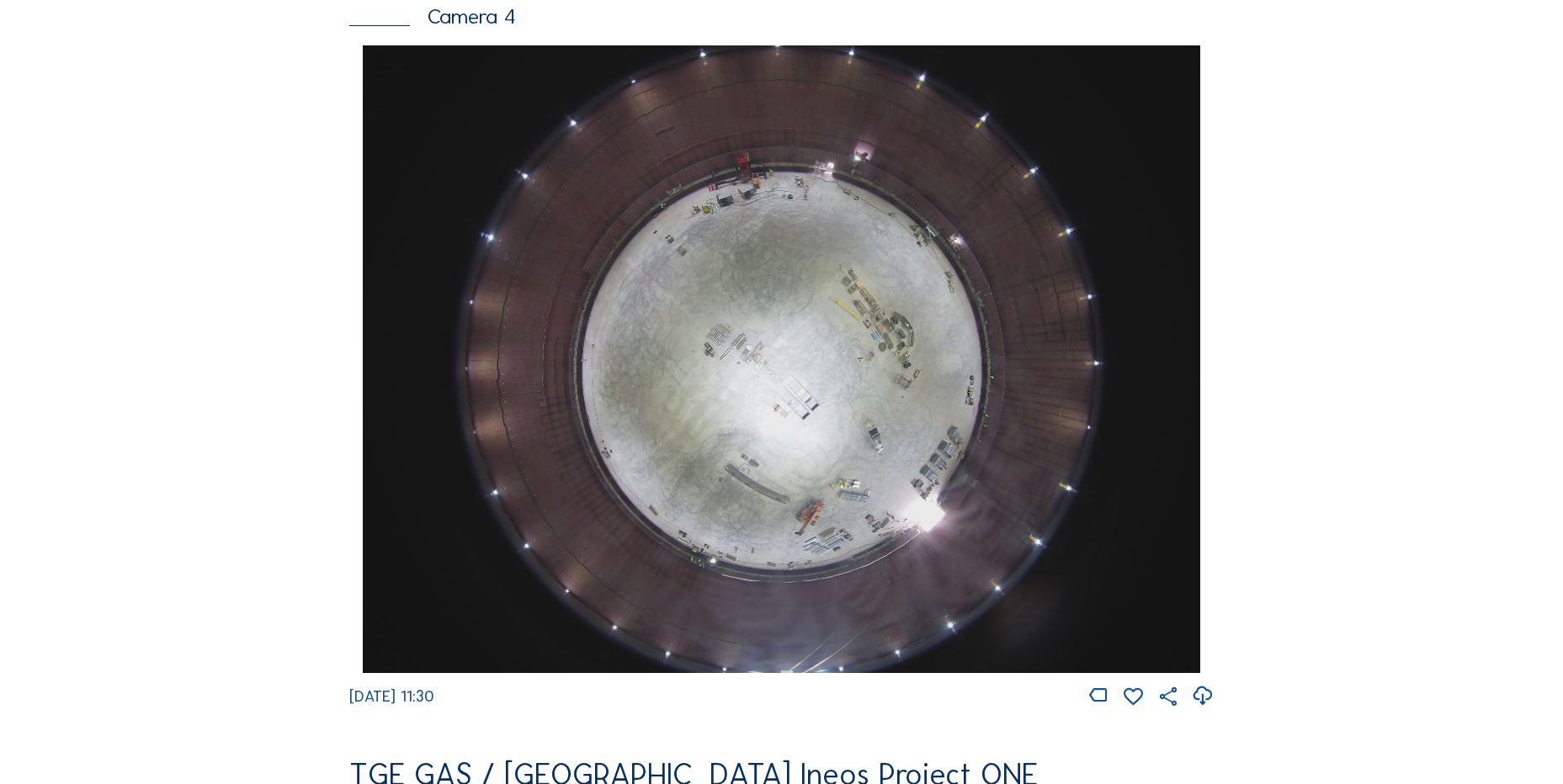
click at [1202, 710] on icon at bounding box center [1202, 696] width 22 height 28
click at [193, 555] on div "Cameras Timelapses My C-Site Feed Photo Show Map Search Fullscreen TGE GAS / [G…" at bounding box center [782, 366] width 1563 height 3759
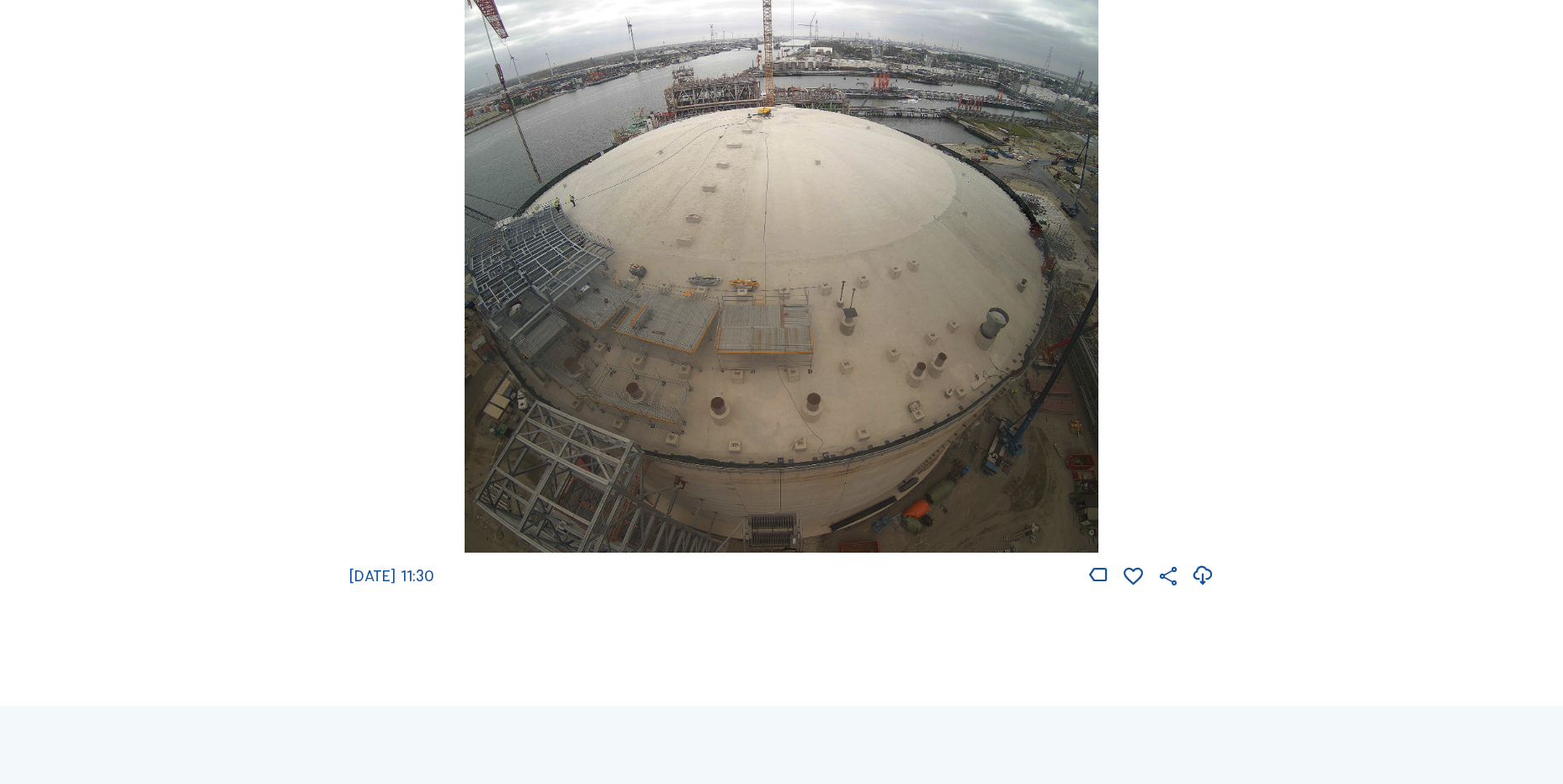
scroll to position [2440, 0]
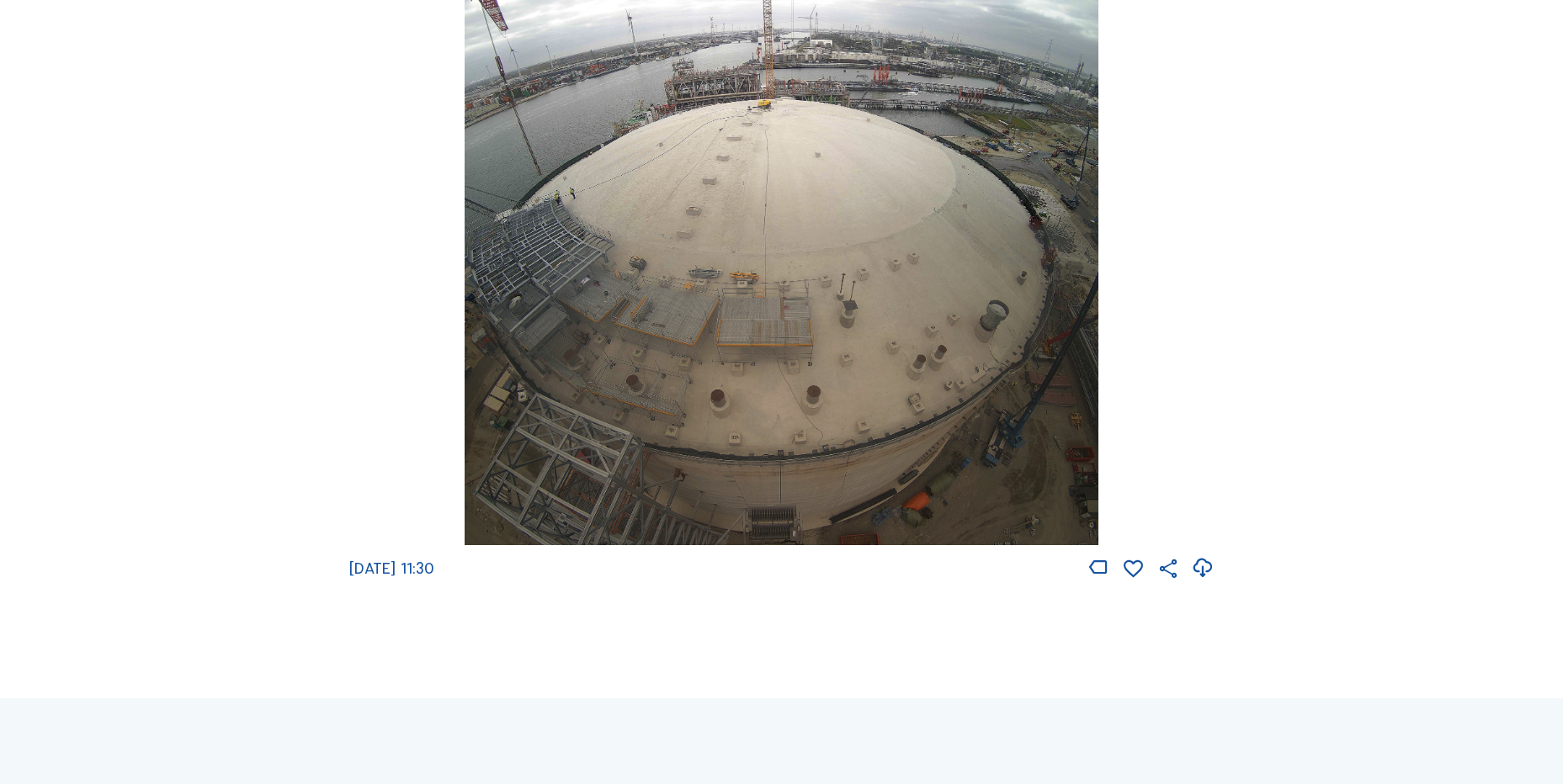
click at [1198, 582] on icon at bounding box center [1202, 568] width 22 height 28
click at [421, 414] on div "[DATE] 11:30" at bounding box center [782, 250] width 864 height 663
